Goal: Information Seeking & Learning: Compare options

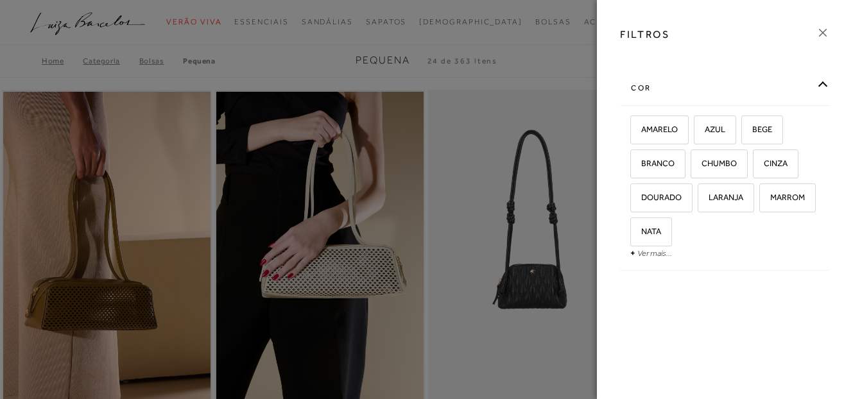
click at [645, 251] on link "Ver mais..." at bounding box center [655, 254] width 35 height 10
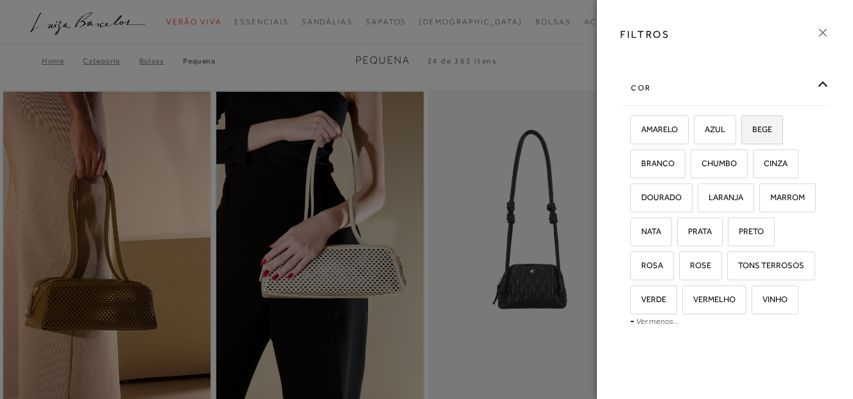
click at [767, 135] on label "BEGE" at bounding box center [762, 130] width 40 height 28
click at [753, 135] on input "BEGE" at bounding box center [746, 131] width 13 height 13
checkbox input "true"
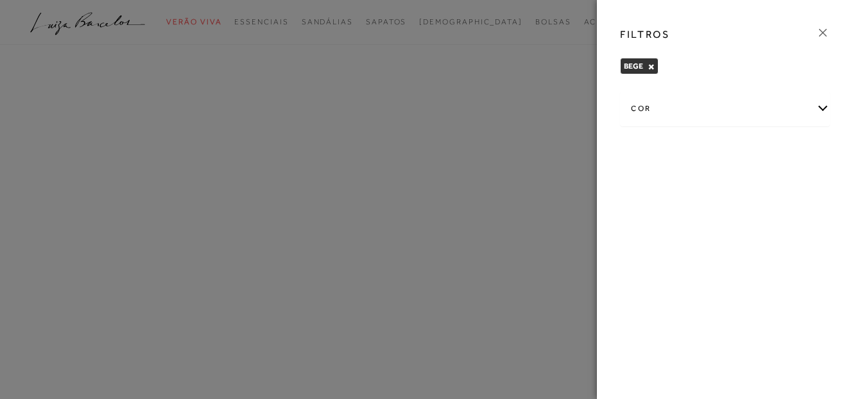
click at [505, 206] on div at bounding box center [426, 199] width 853 height 399
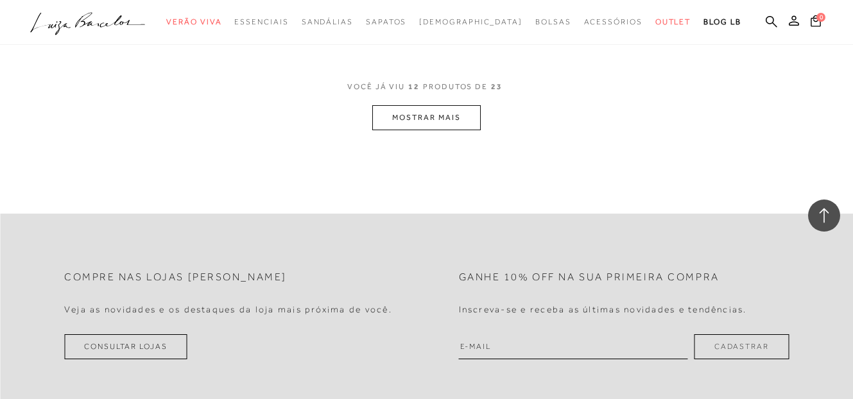
scroll to position [1174, 0]
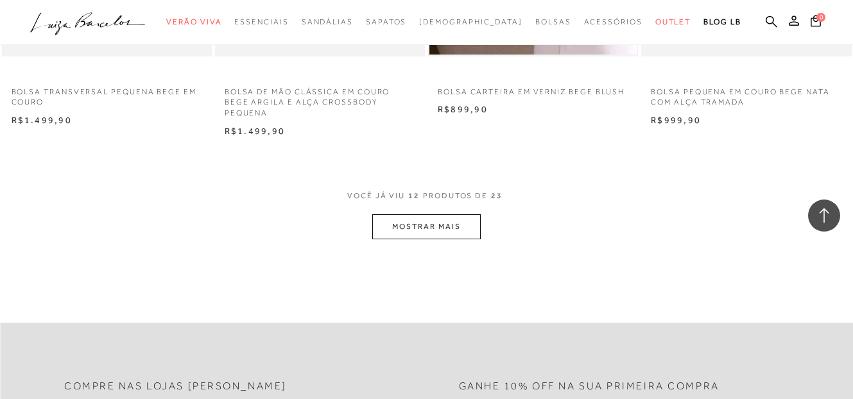
click at [459, 221] on button "MOSTRAR MAIS" at bounding box center [426, 226] width 108 height 25
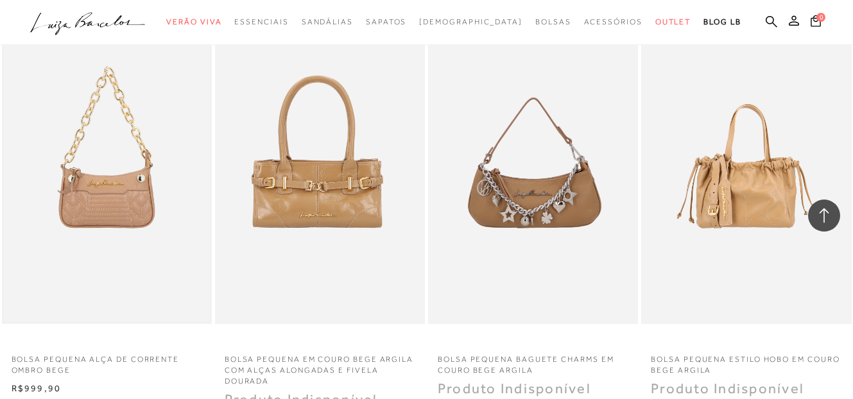
scroll to position [1718, 0]
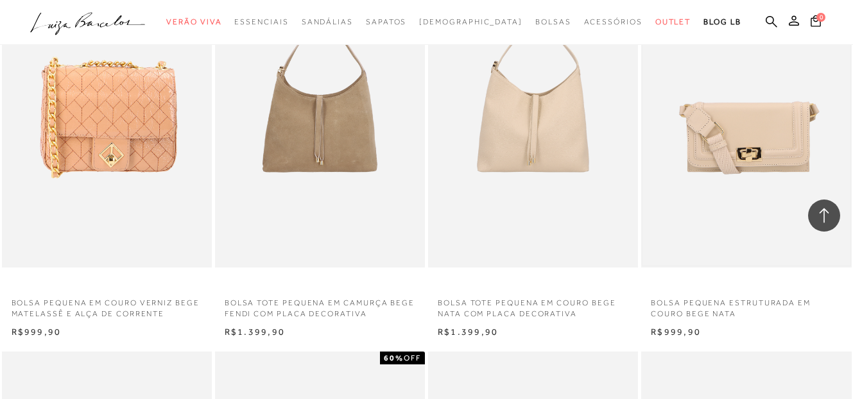
click at [741, 173] on img at bounding box center [746, 109] width 207 height 311
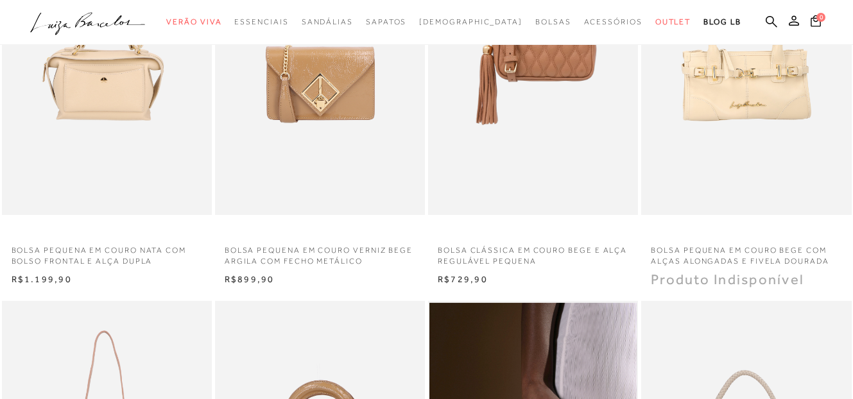
scroll to position [841, 0]
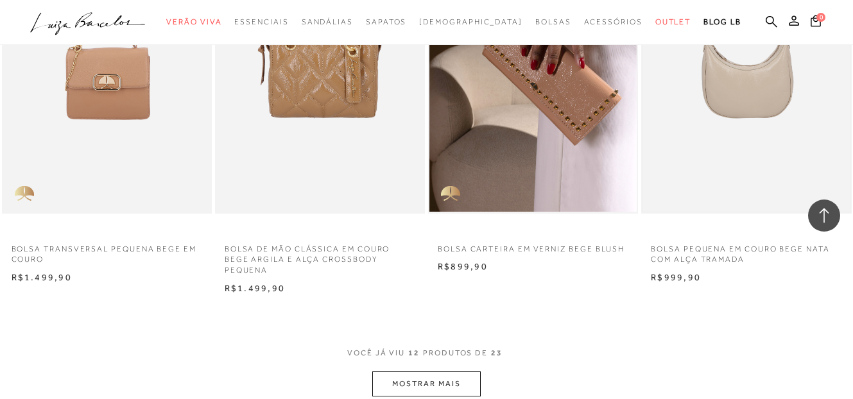
click at [727, 118] on img at bounding box center [746, 55] width 207 height 311
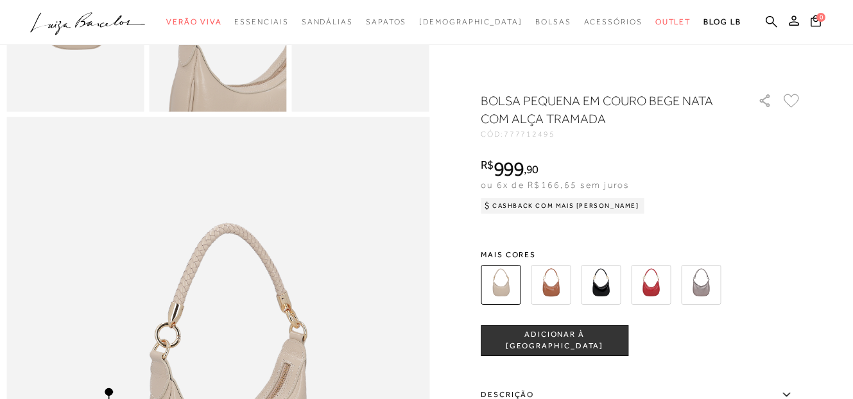
scroll to position [374, 0]
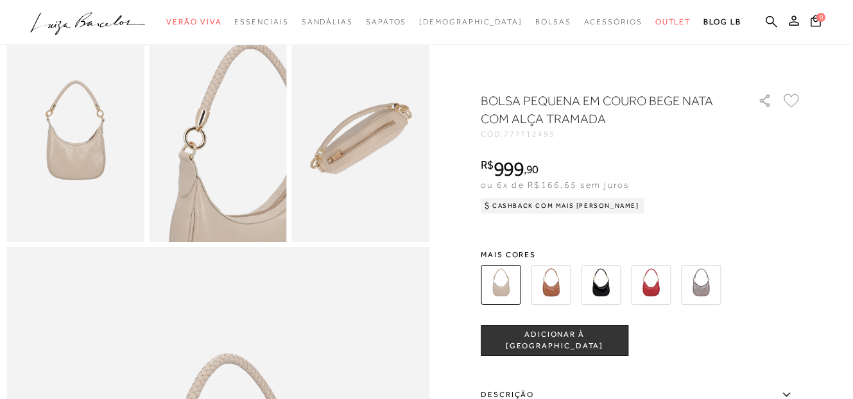
click at [547, 284] on img at bounding box center [551, 285] width 40 height 40
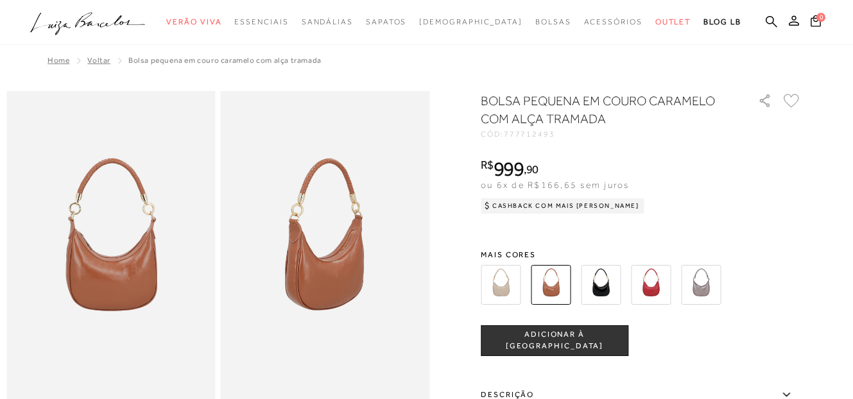
click at [599, 290] on img at bounding box center [601, 285] width 40 height 40
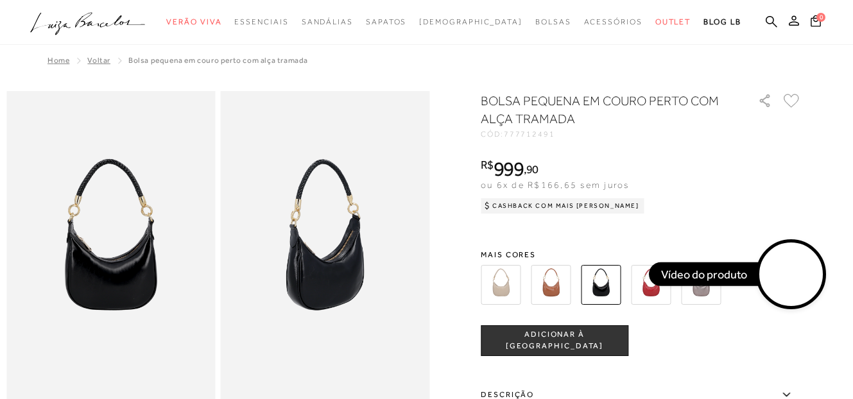
click at [646, 283] on img at bounding box center [651, 285] width 40 height 40
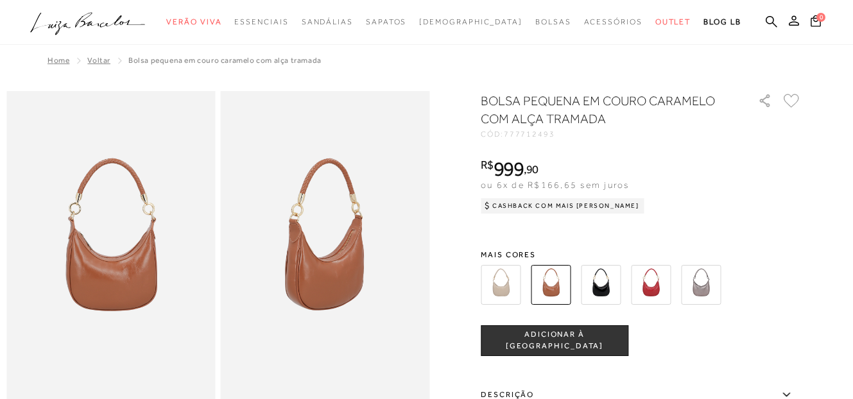
click at [500, 285] on img at bounding box center [501, 285] width 40 height 40
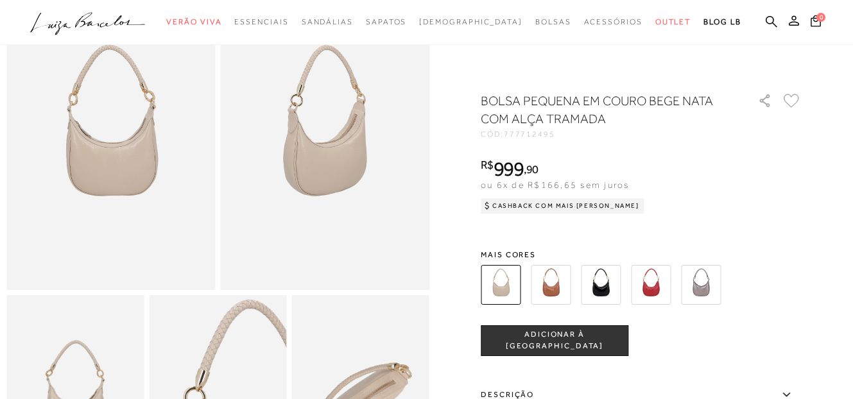
scroll to position [328, 0]
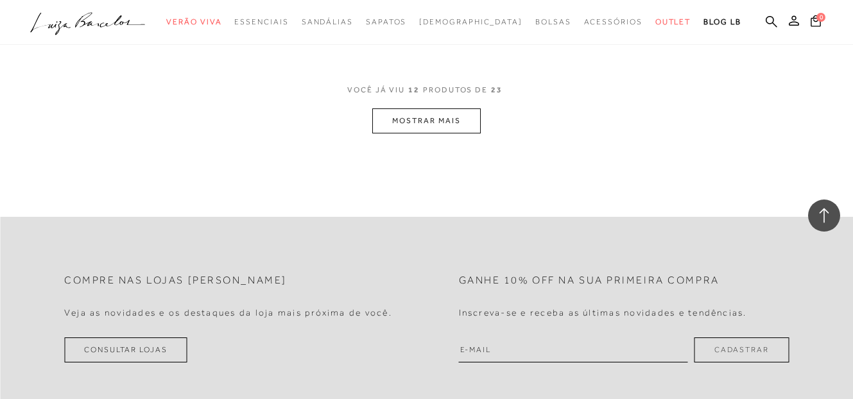
scroll to position [1317, 0]
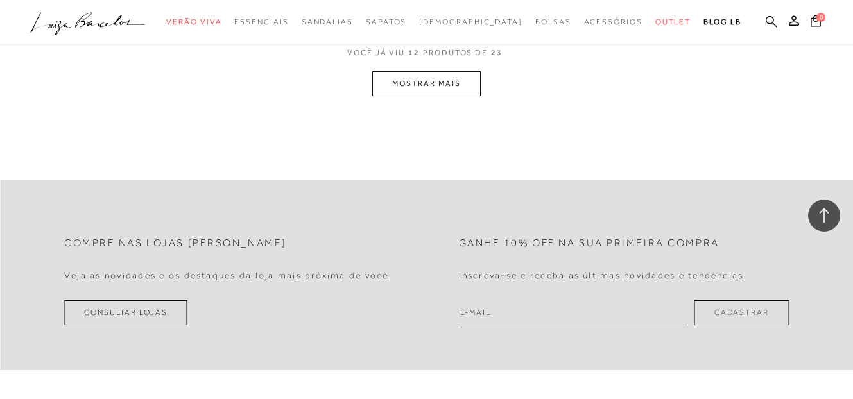
click at [433, 87] on button "MOSTRAR MAIS" at bounding box center [426, 83] width 108 height 25
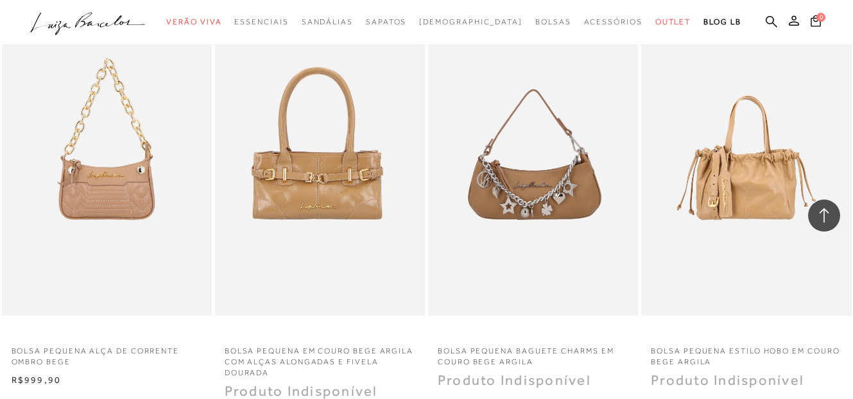
scroll to position [1745, 0]
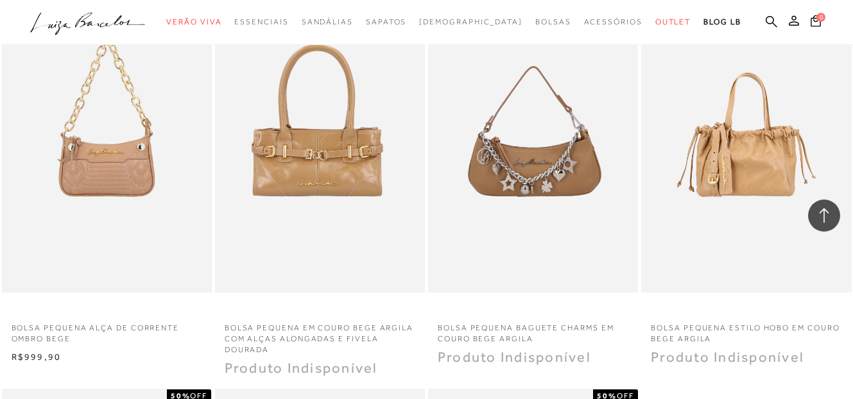
click at [137, 110] on img at bounding box center [106, 135] width 207 height 311
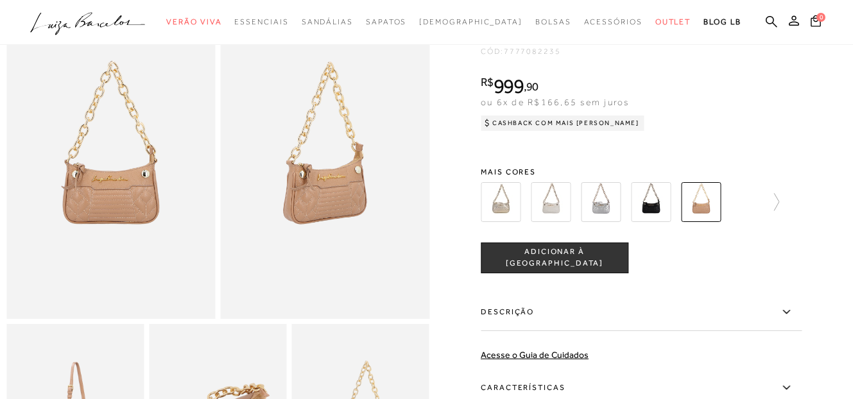
click at [548, 195] on img at bounding box center [551, 202] width 40 height 40
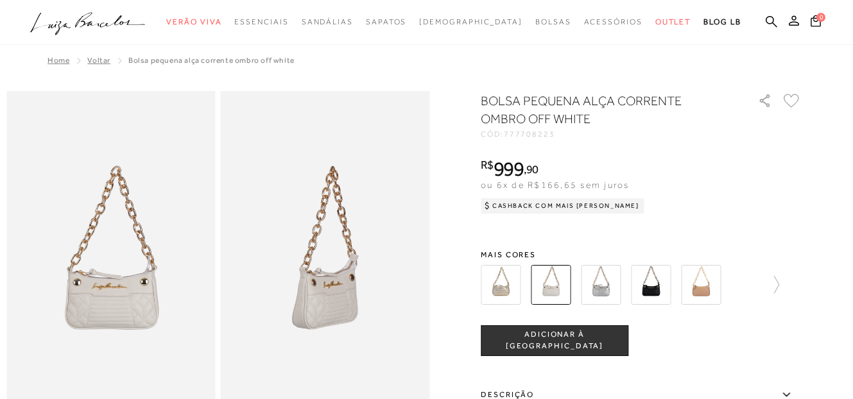
click at [704, 292] on img at bounding box center [701, 285] width 40 height 40
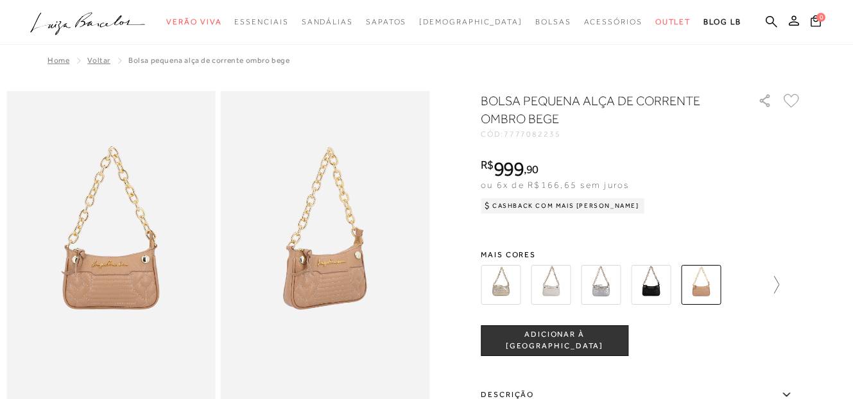
click at [767, 284] on icon at bounding box center [771, 285] width 18 height 18
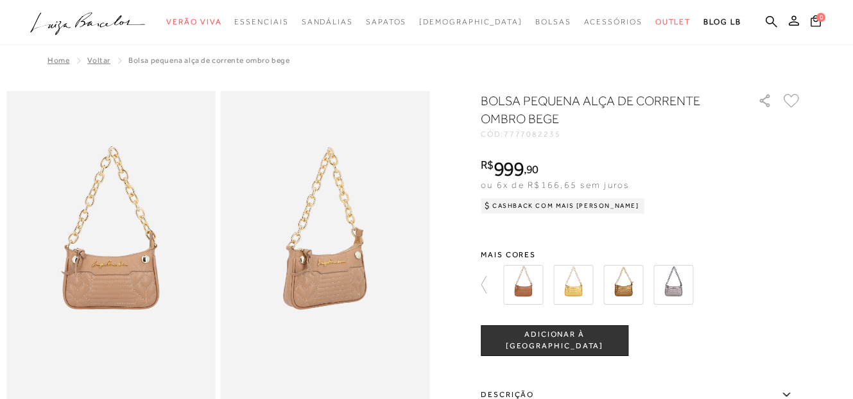
click at [572, 276] on img at bounding box center [574, 285] width 40 height 40
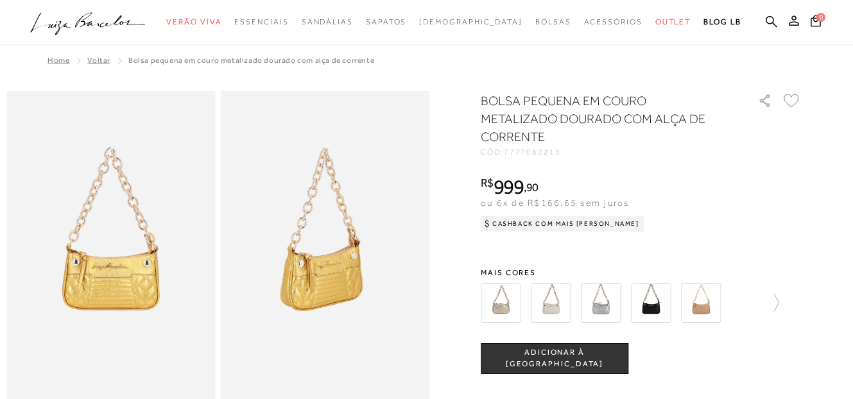
click at [500, 299] on img at bounding box center [501, 303] width 40 height 40
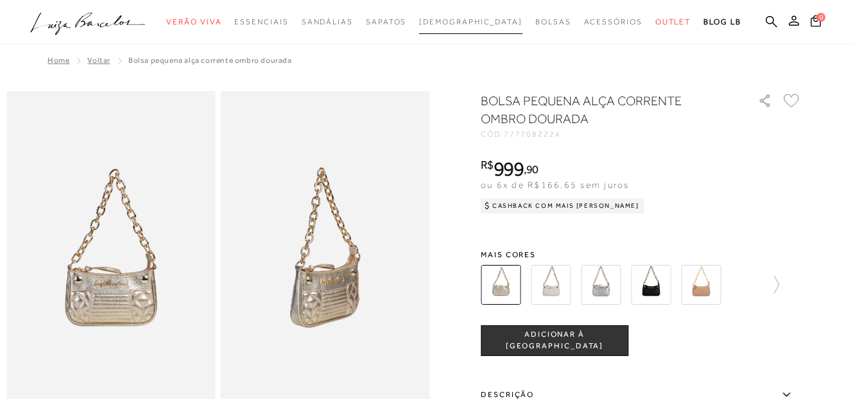
click at [459, 19] on span "[DEMOGRAPHIC_DATA]" at bounding box center [470, 21] width 103 height 9
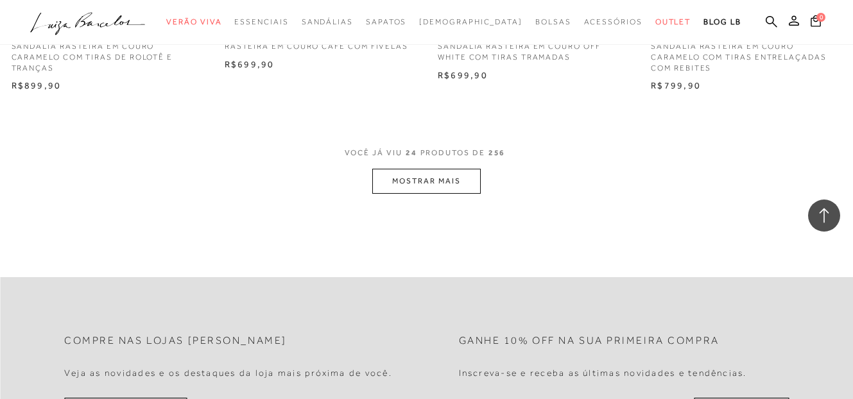
scroll to position [2456, 0]
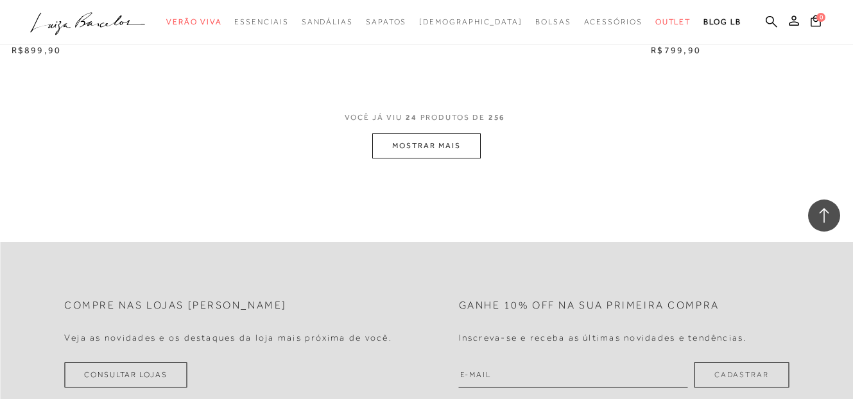
click at [464, 153] on button "MOSTRAR MAIS" at bounding box center [426, 146] width 108 height 25
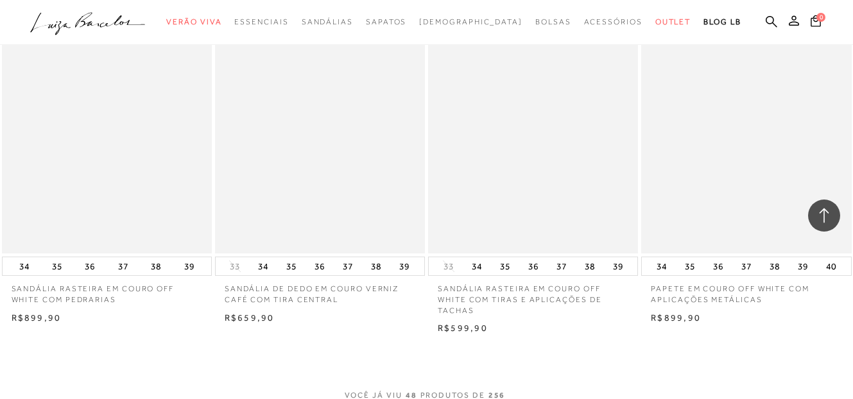
scroll to position [4590, 0]
